Goal: Information Seeking & Learning: Learn about a topic

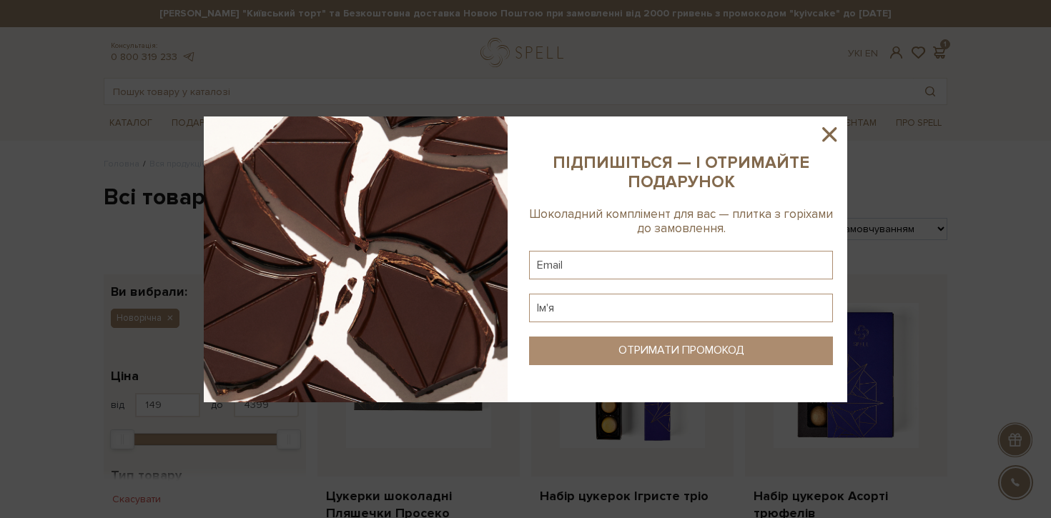
click at [826, 130] on icon at bounding box center [829, 134] width 14 height 14
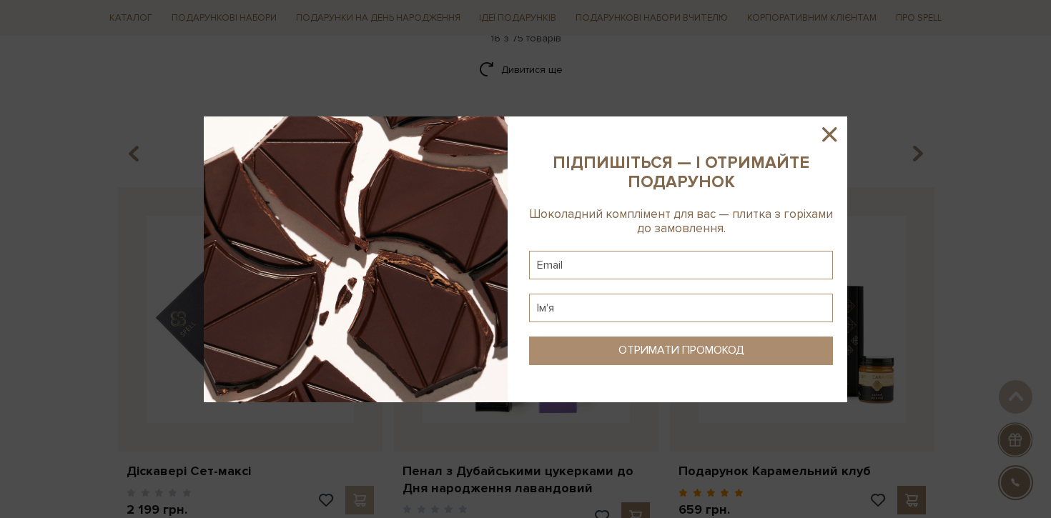
click at [830, 125] on icon at bounding box center [829, 134] width 24 height 24
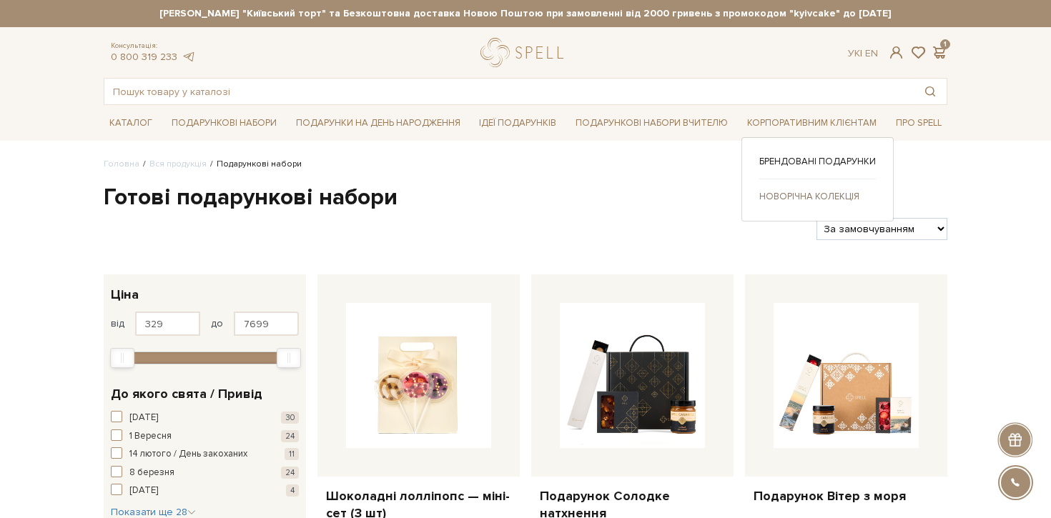
click at [813, 194] on link "Новорічна колекція" at bounding box center [817, 196] width 117 height 13
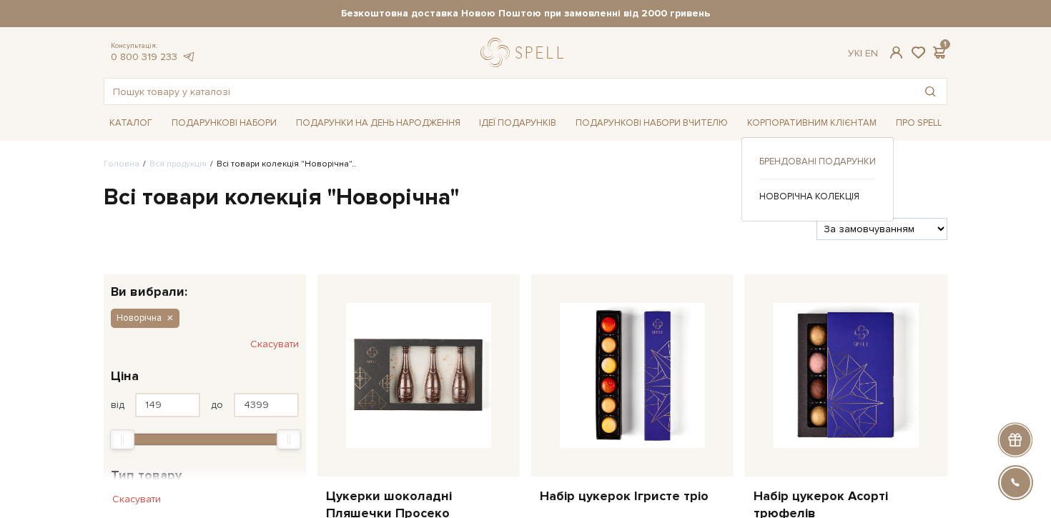
click at [804, 162] on link "Брендовані подарунки" at bounding box center [817, 161] width 117 height 13
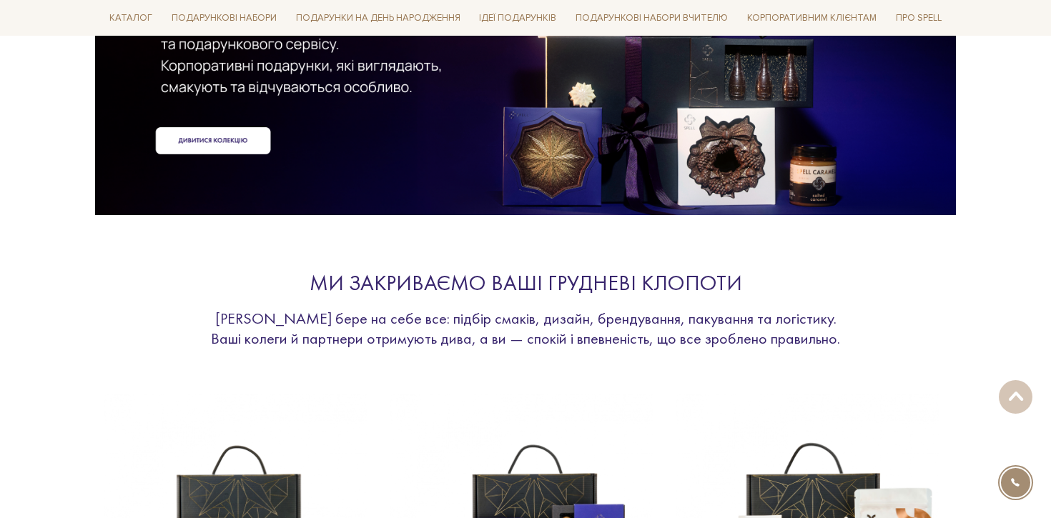
scroll to position [43, 0]
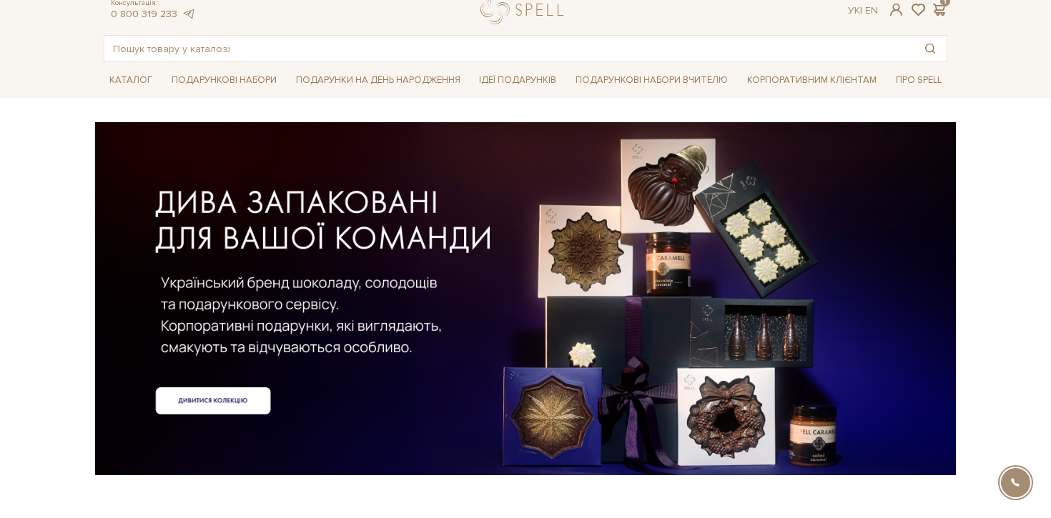
click at [227, 407] on div at bounding box center [525, 275] width 843 height 320
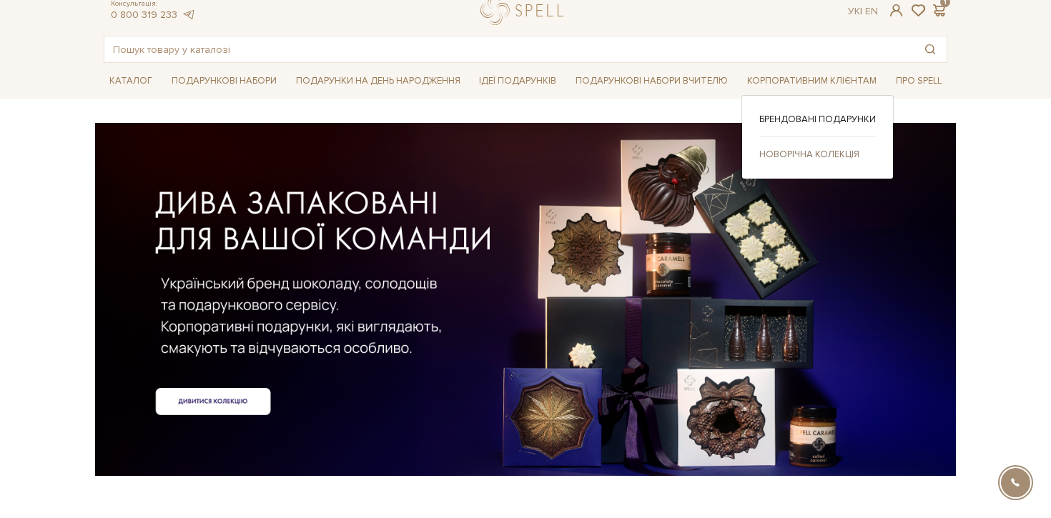
click at [772, 153] on link "Новорічна колекція" at bounding box center [817, 154] width 117 height 13
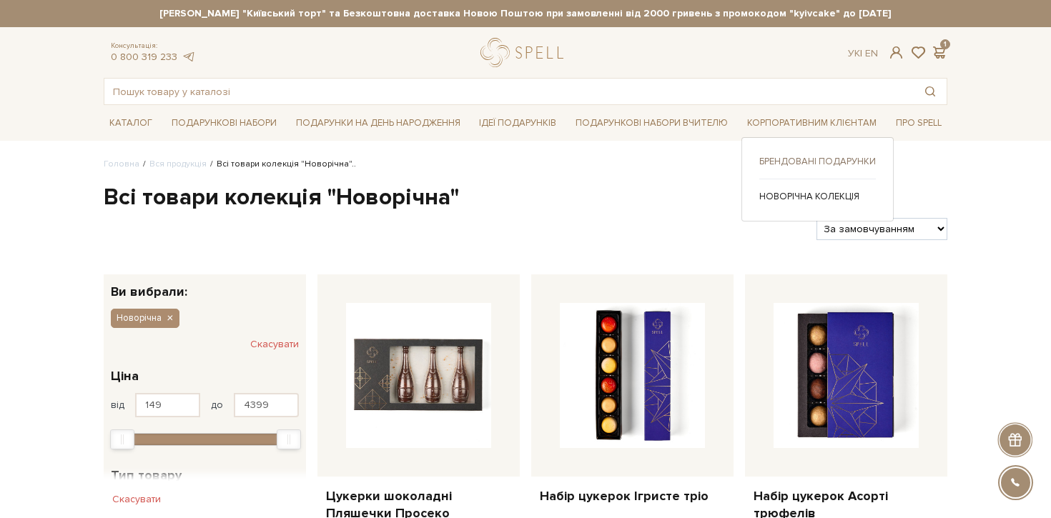
click at [806, 158] on link "Брендовані подарунки" at bounding box center [817, 161] width 117 height 13
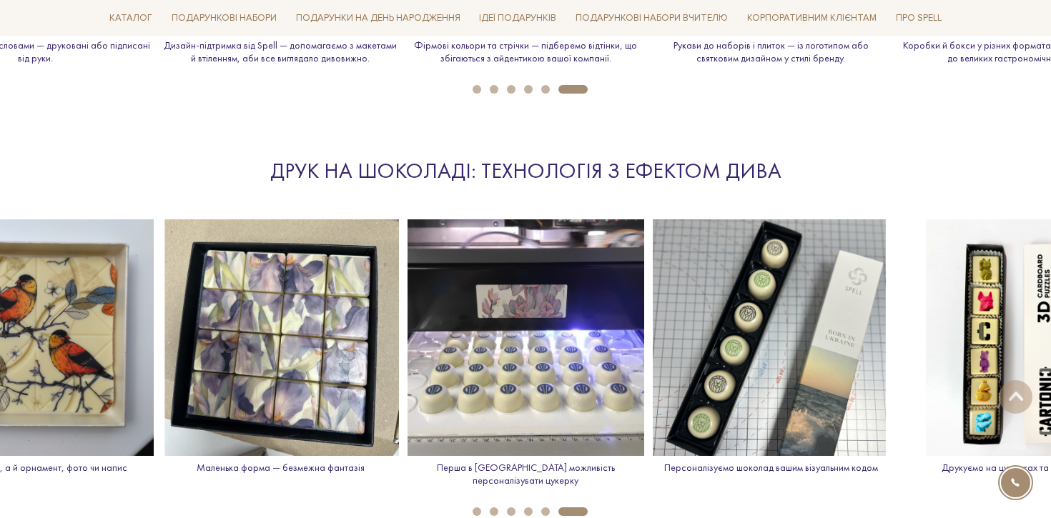
scroll to position [1646, 0]
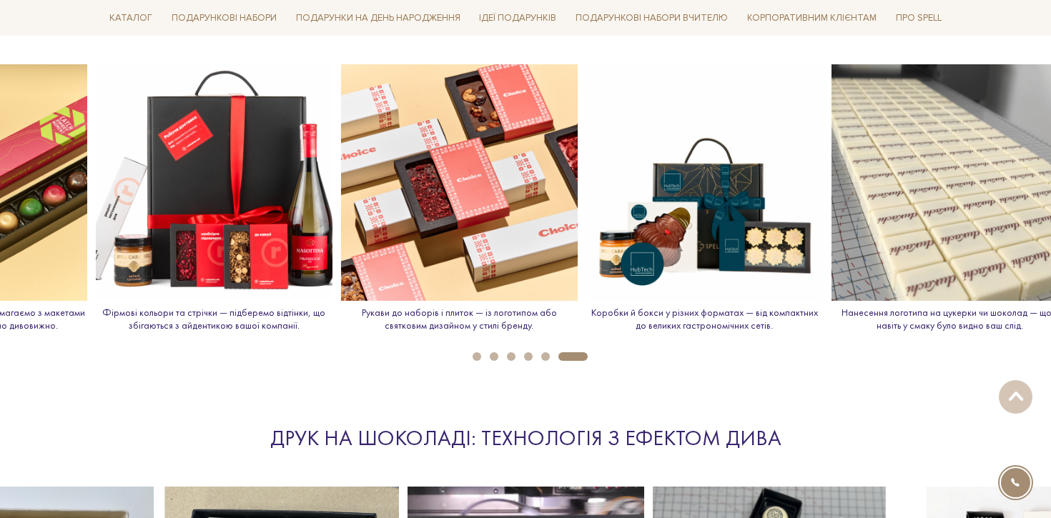
drag, startPoint x: 811, startPoint y: 246, endPoint x: 467, endPoint y: 246, distance: 343.1
click at [475, 246] on img at bounding box center [459, 182] width 237 height 237
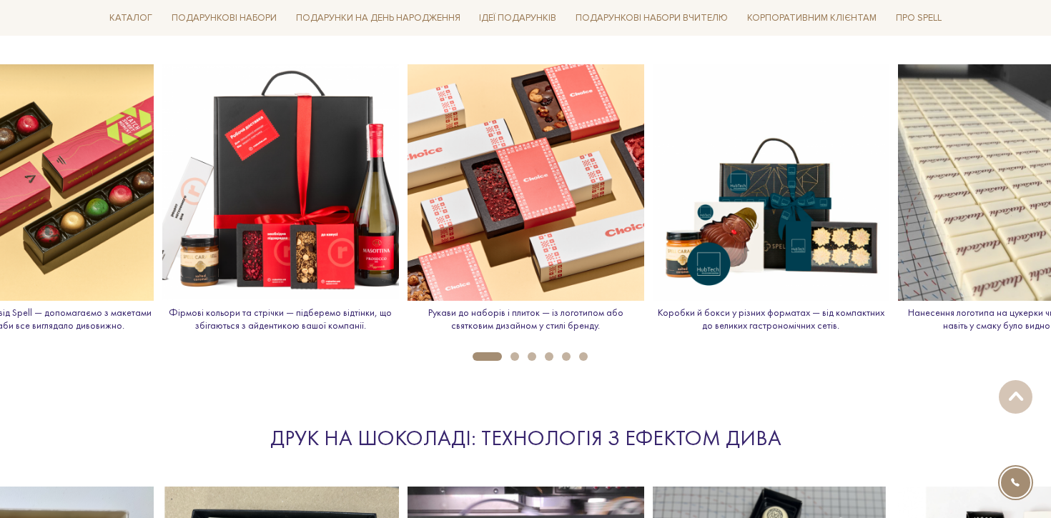
drag, startPoint x: 687, startPoint y: 269, endPoint x: 452, endPoint y: 269, distance: 234.5
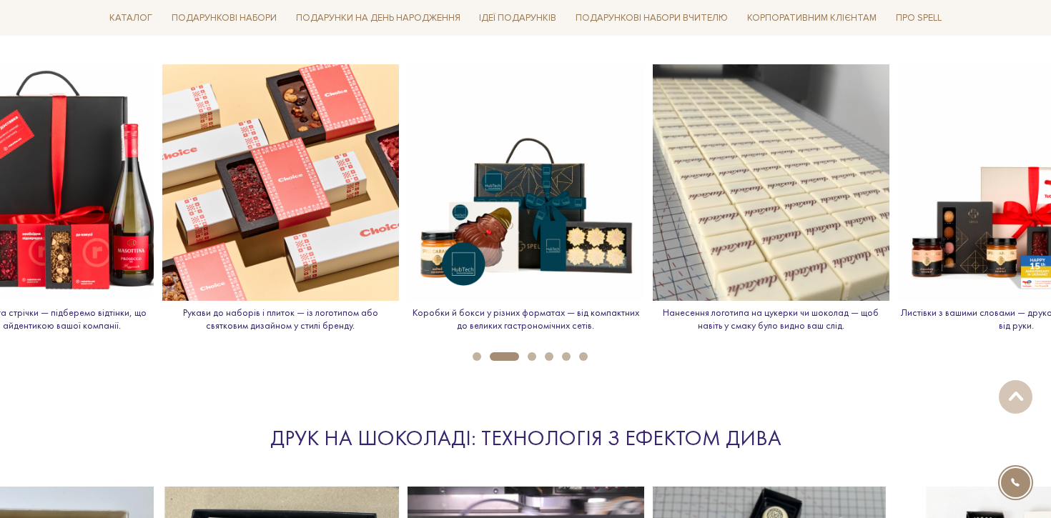
drag, startPoint x: 653, startPoint y: 290, endPoint x: 394, endPoint y: 290, distance: 259.5
click at [653, 290] on img at bounding box center [771, 182] width 237 height 237
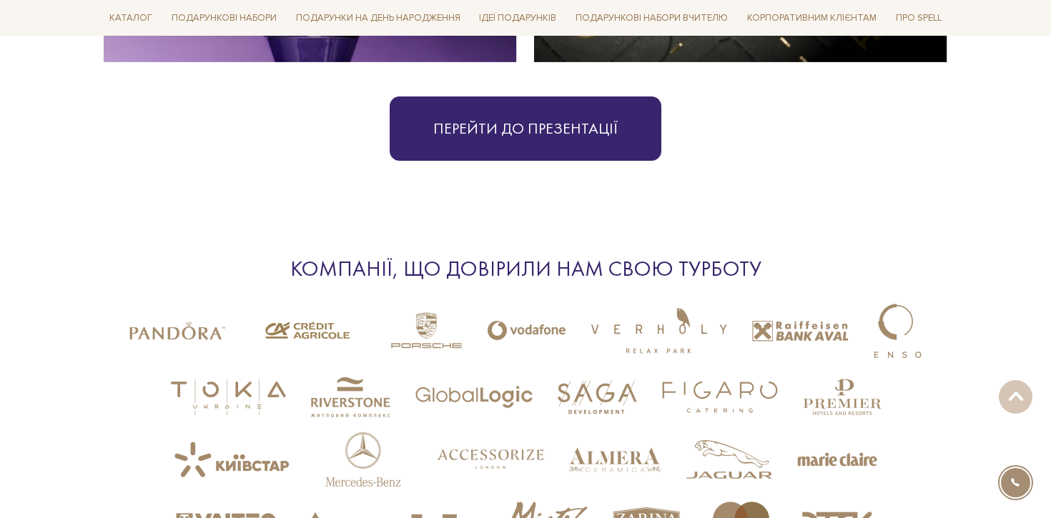
scroll to position [3275, 0]
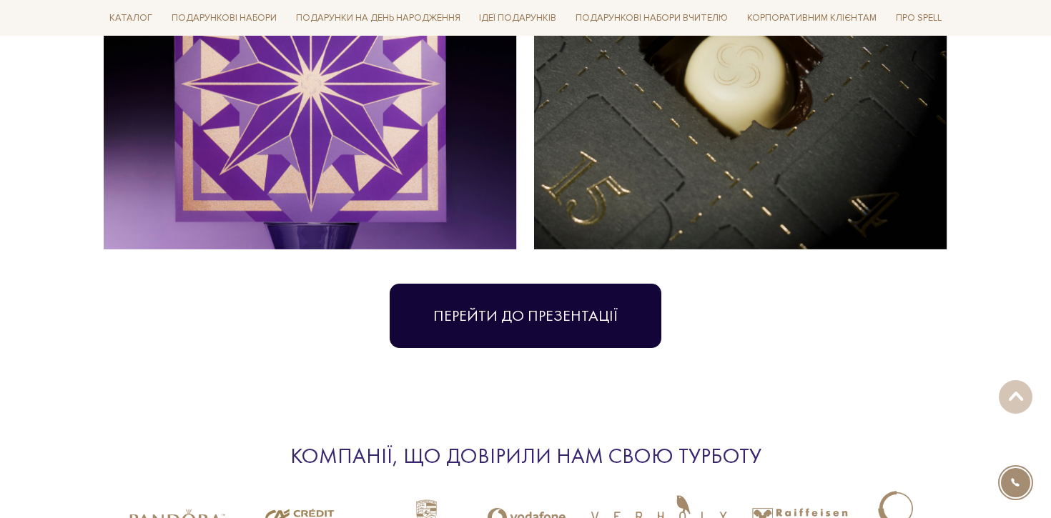
click at [542, 284] on link "Перейти до презентації" at bounding box center [526, 316] width 272 height 64
